Goal: Task Accomplishment & Management: Manage account settings

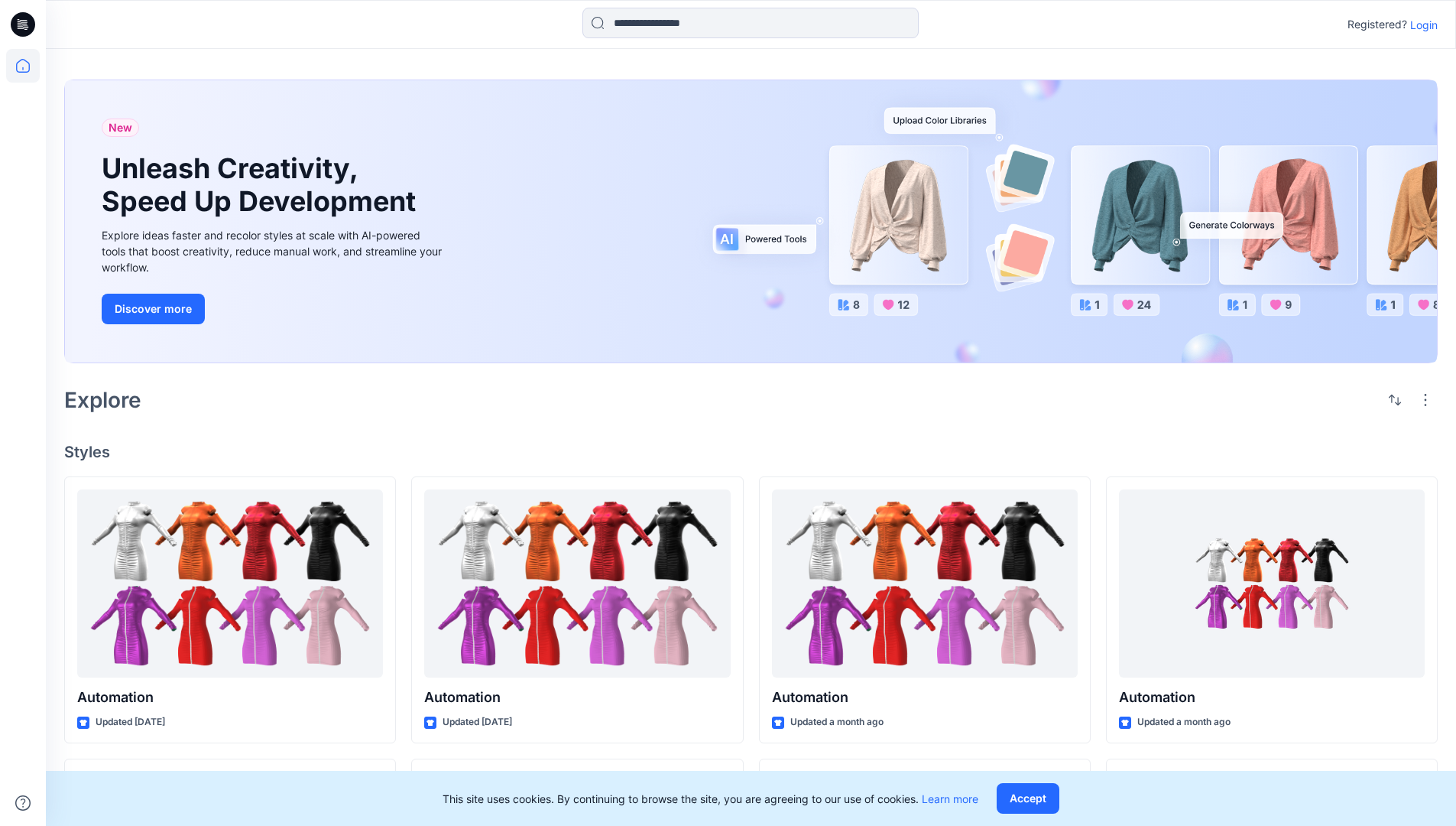
click at [1420, 24] on p "Login" at bounding box center [1424, 25] width 28 height 16
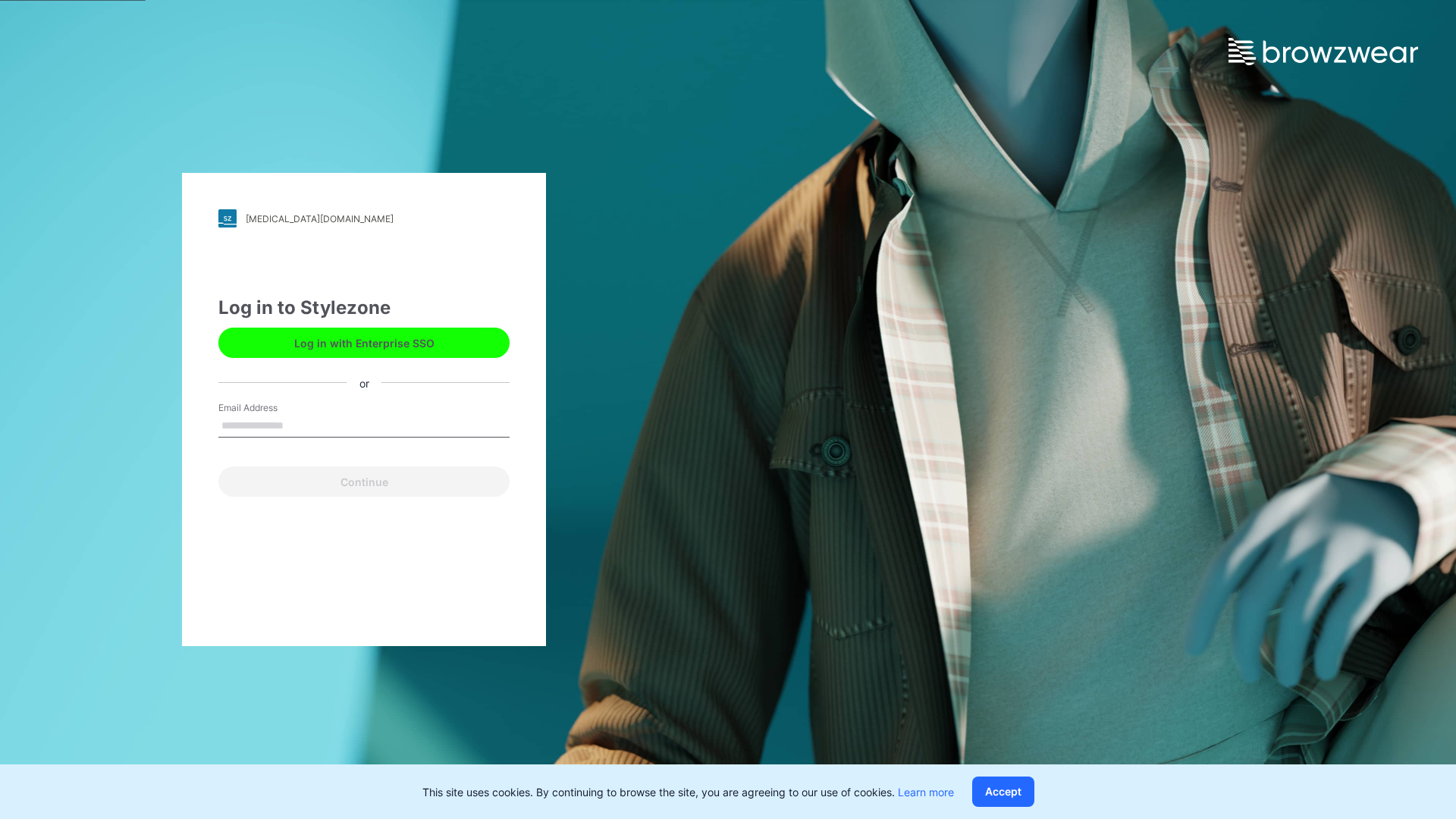
click at [299, 425] on input "Email Address" at bounding box center [363, 426] width 291 height 23
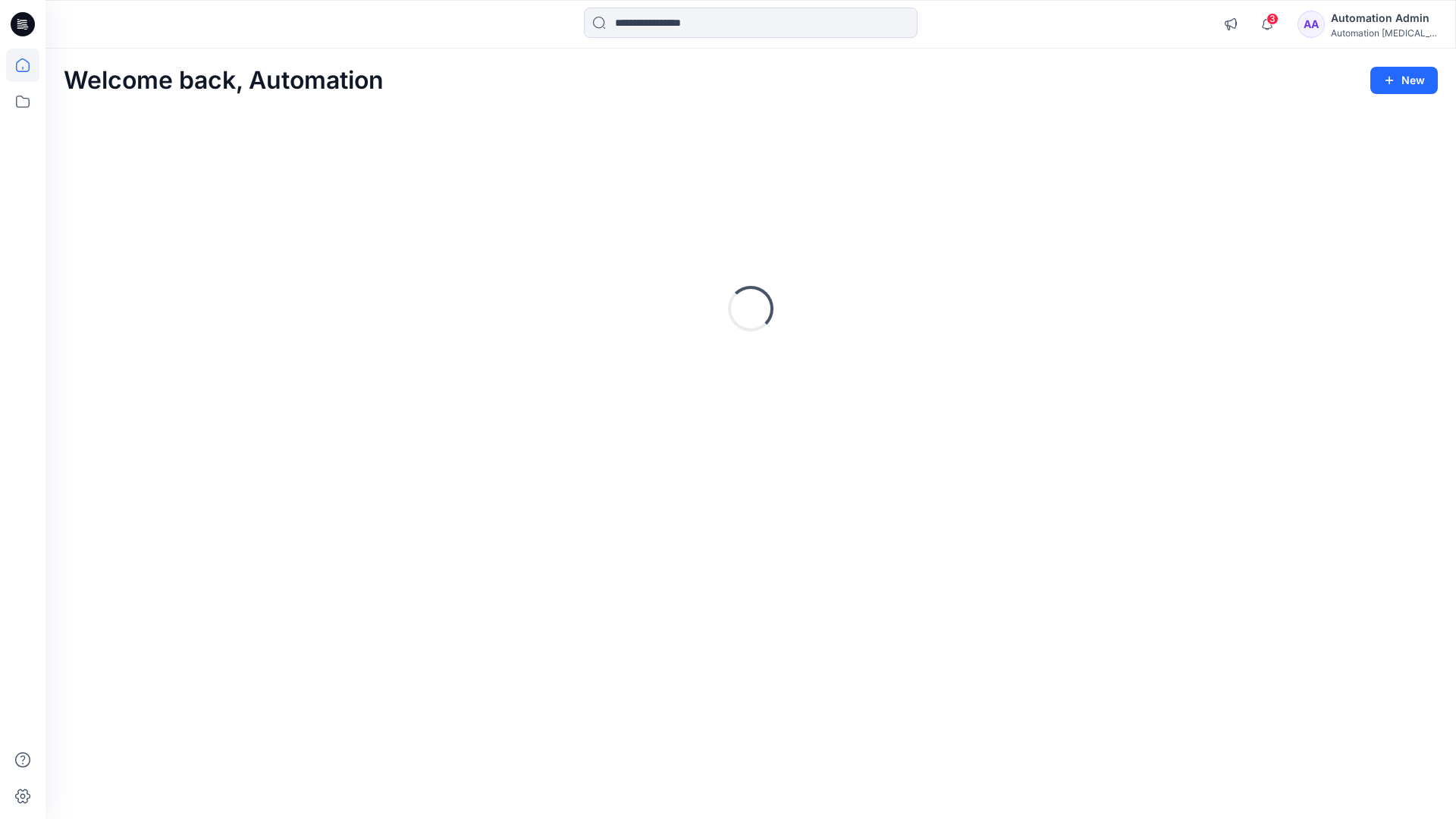
click at [28, 65] on icon at bounding box center [22, 65] width 13 height 13
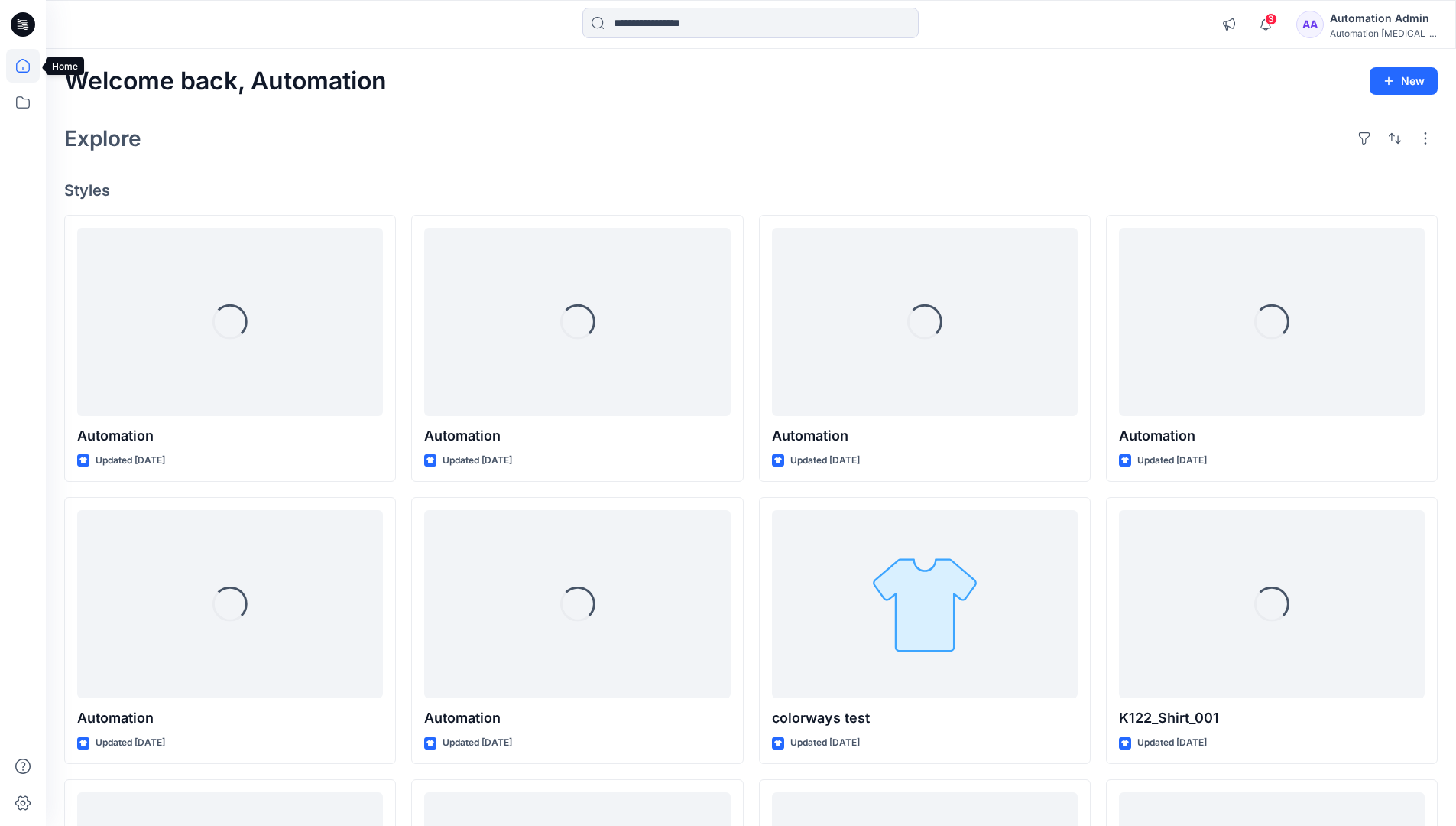
click at [1377, 22] on div "Automation Admin" at bounding box center [1383, 18] width 107 height 18
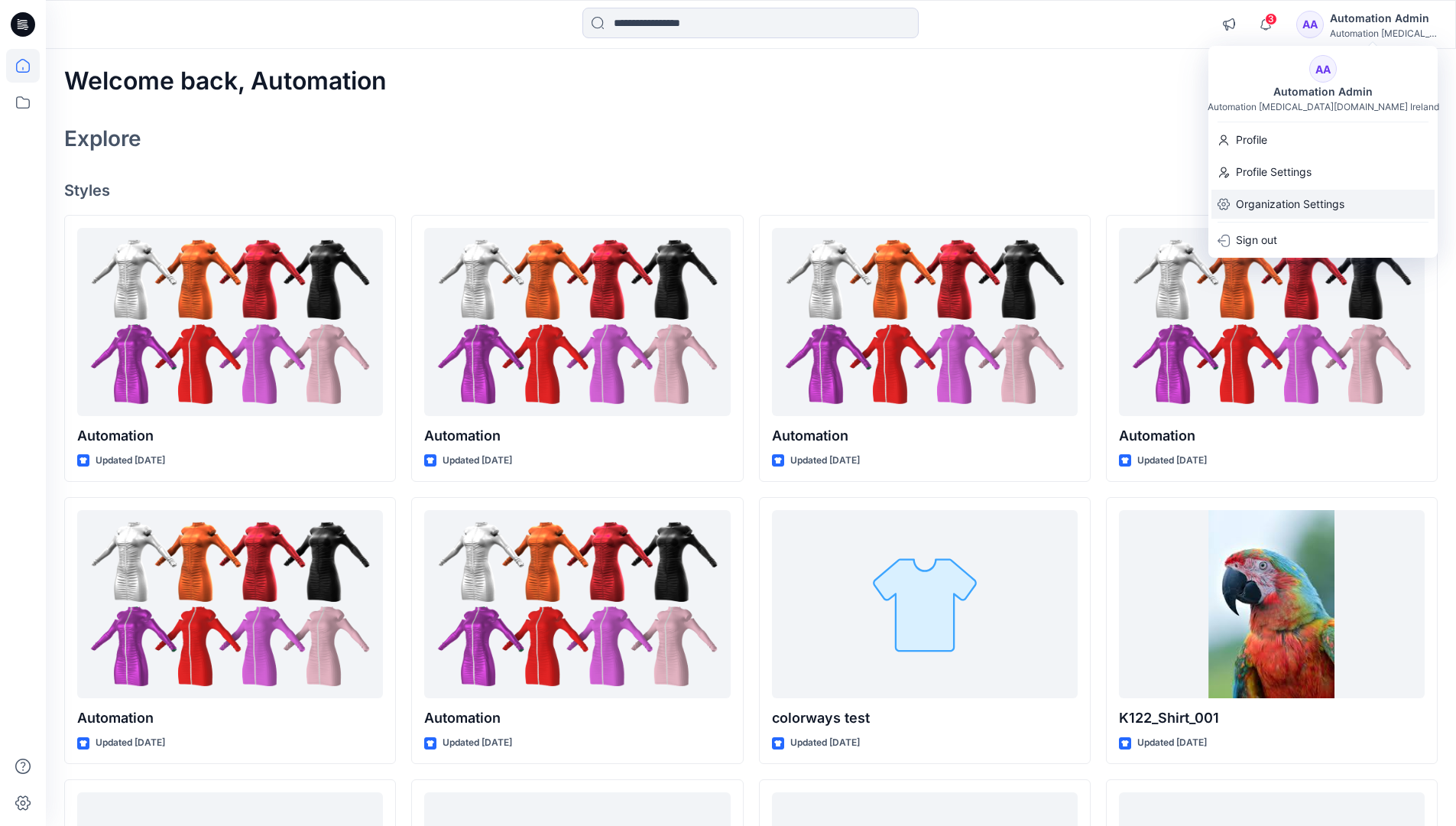
click at [1299, 197] on p "Organization Settings" at bounding box center [1290, 204] width 109 height 29
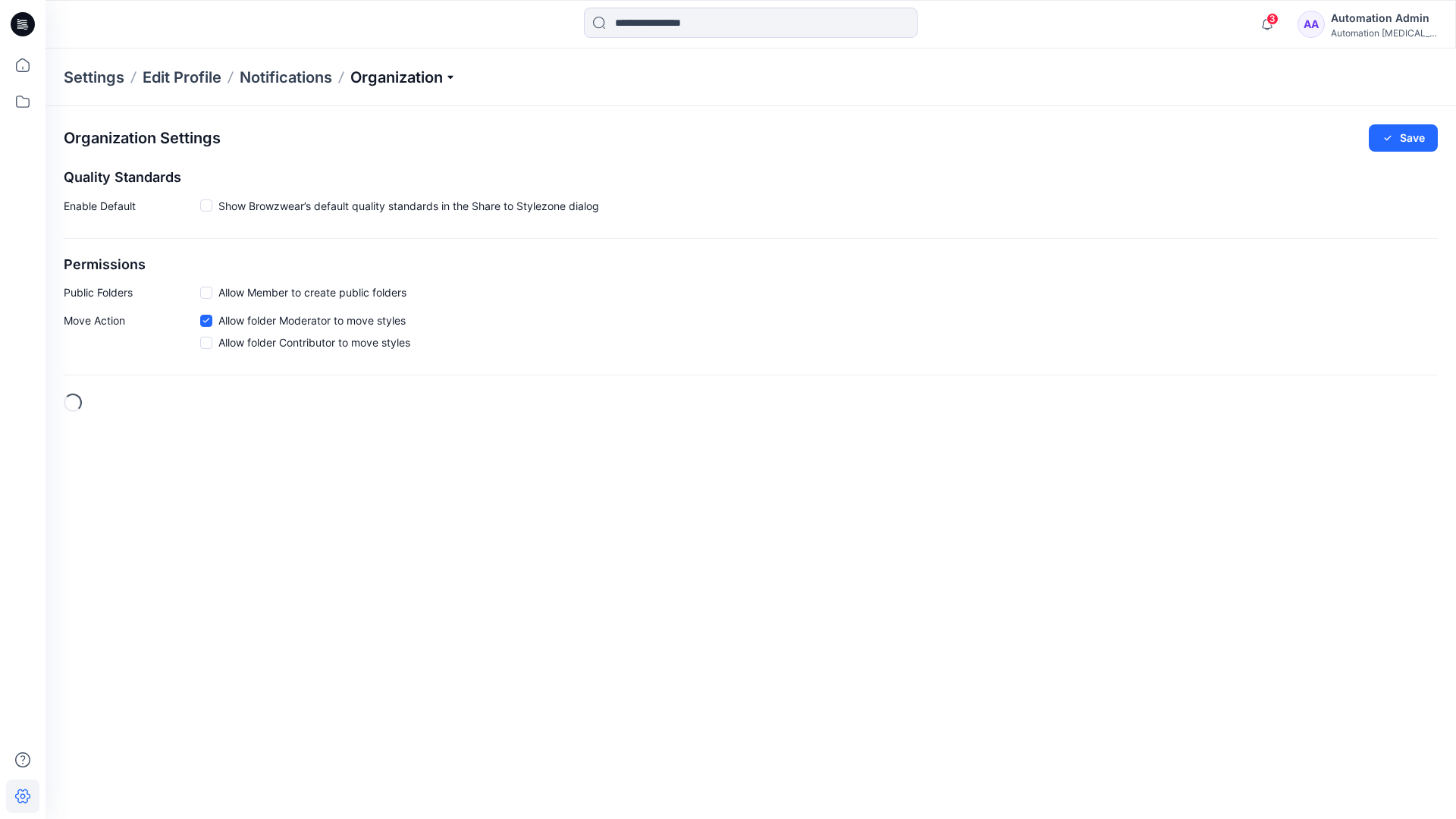
click at [455, 76] on p "Organization" at bounding box center [403, 77] width 106 height 21
click at [399, 170] on link "Edit Style Information Fields" at bounding box center [405, 173] width 222 height 30
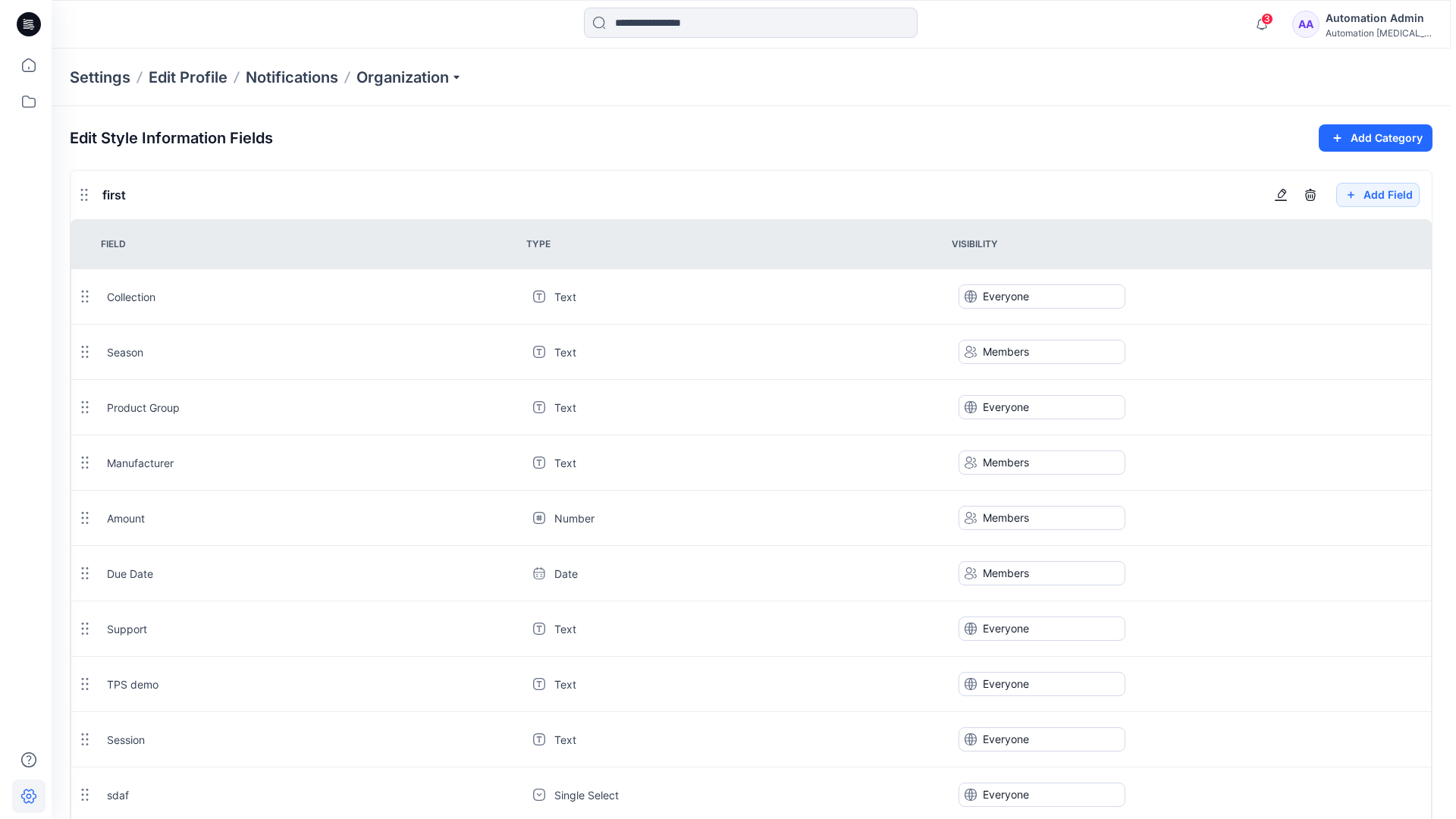
scroll to position [1366, 0]
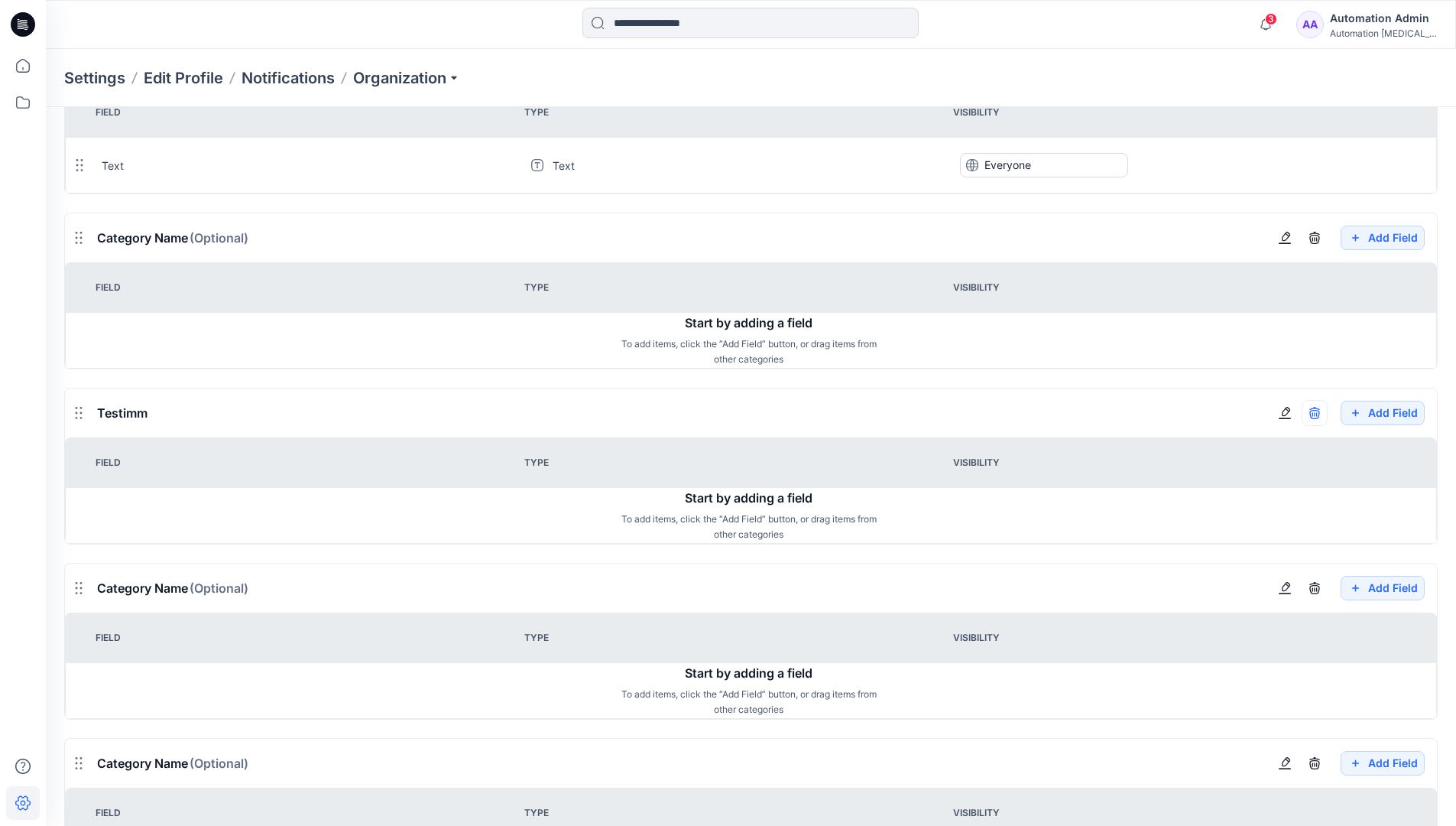
click at [1314, 412] on icon "button" at bounding box center [1315, 413] width 13 height 13
click at [1374, 14] on div "Automation Admin" at bounding box center [1383, 18] width 107 height 18
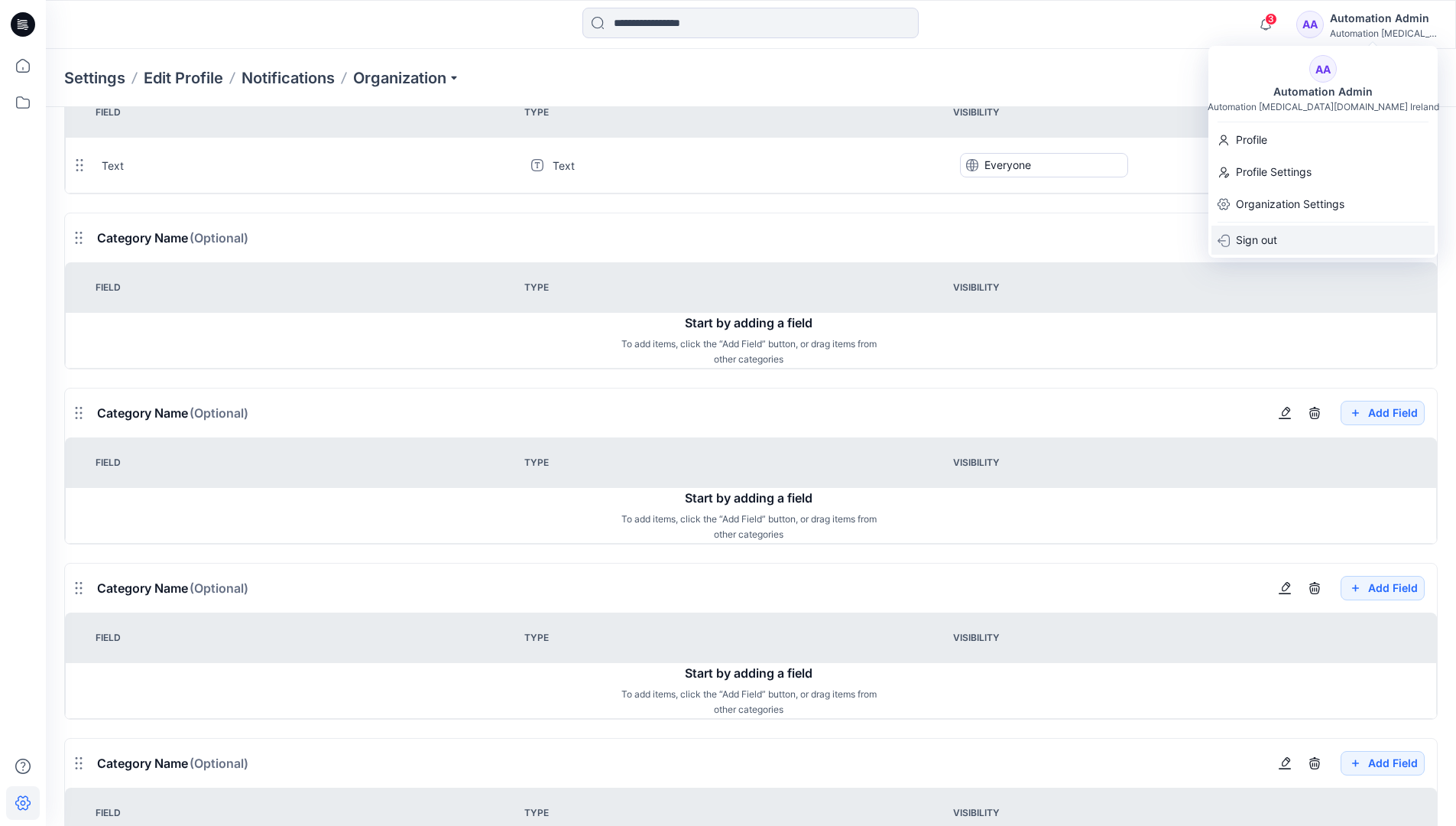
click at [1261, 239] on p "Sign out" at bounding box center [1257, 240] width 41 height 29
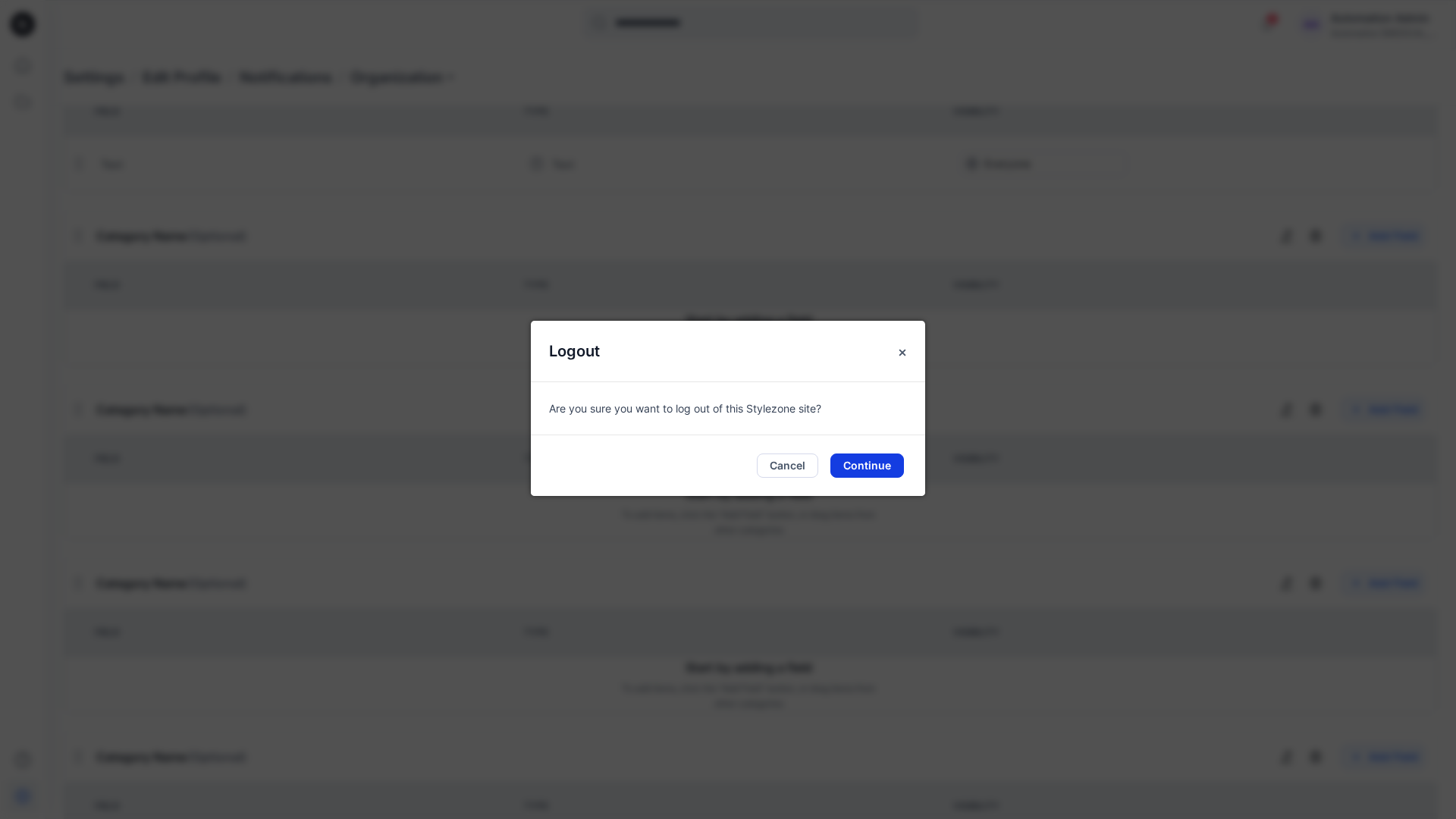
click at [884, 466] on button "Continue" at bounding box center [867, 465] width 74 height 24
